Goal: Manage account settings

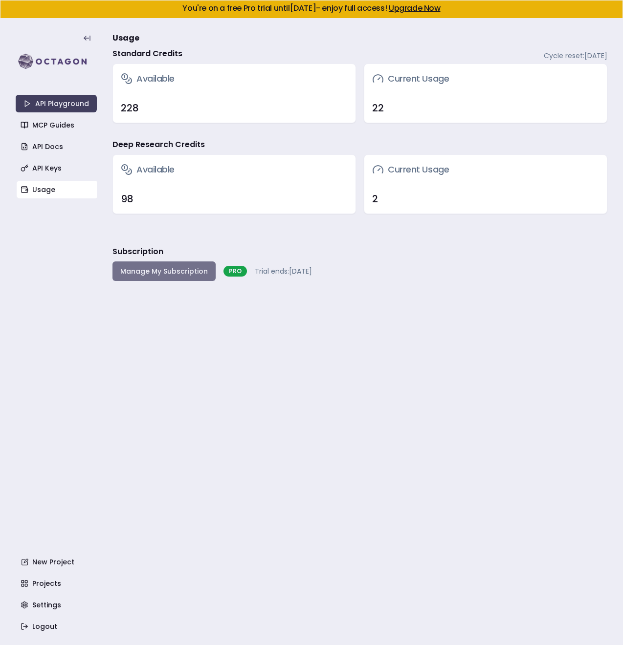
click at [169, 274] on button "Manage My Subscription" at bounding box center [163, 271] width 103 height 20
